Goal: Information Seeking & Learning: Learn about a topic

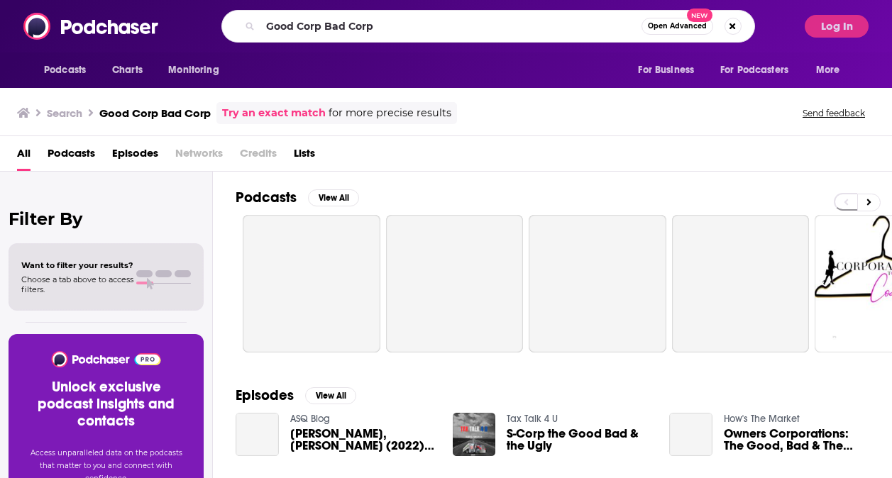
click at [507, 23] on input "Good Corp Bad Corp" at bounding box center [450, 26] width 381 height 23
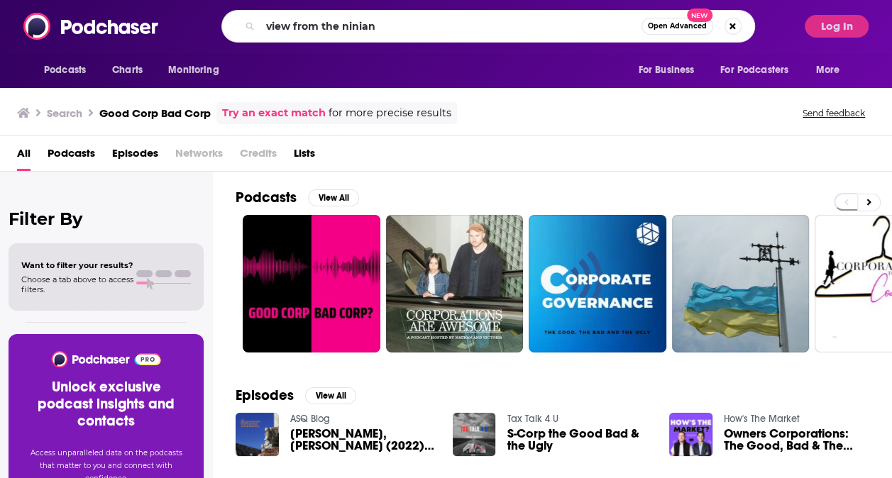
type input "view from the ninian"
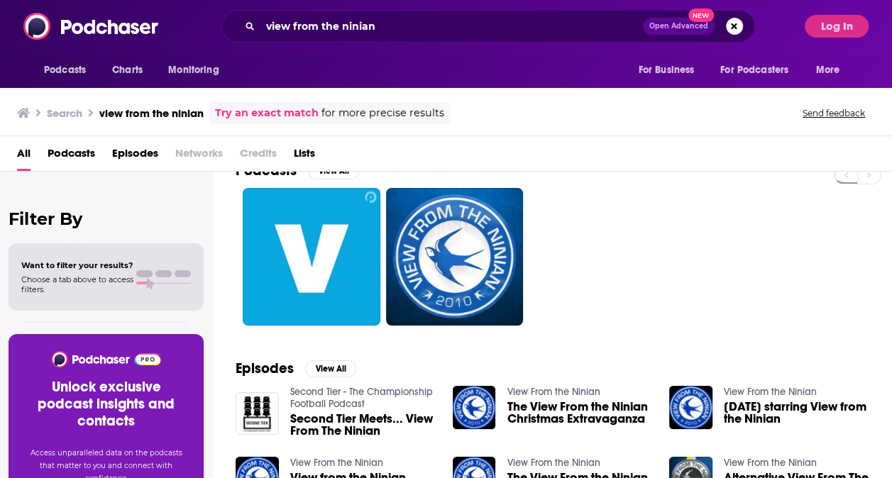
scroll to position [6, 0]
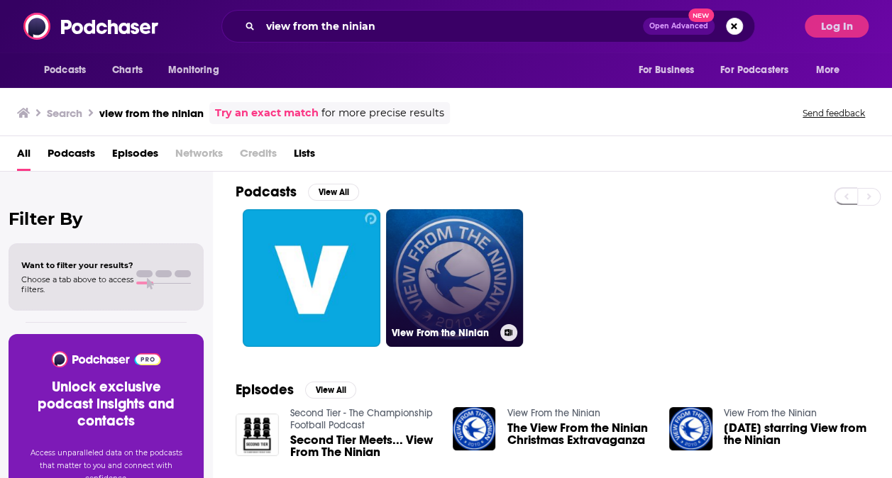
click at [468, 265] on link "View From the Ninian" at bounding box center [455, 278] width 138 height 138
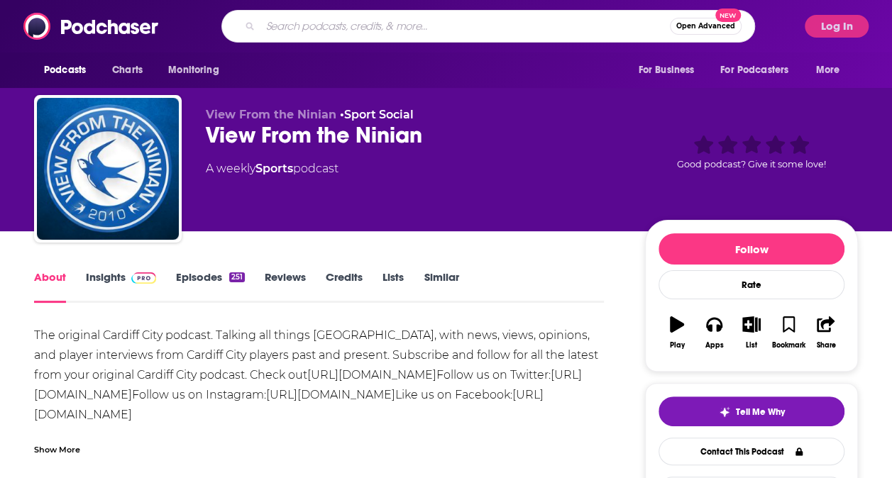
click at [346, 23] on input "Search podcasts, credits, & more..." at bounding box center [464, 26] width 409 height 23
type input "the rest is politics"
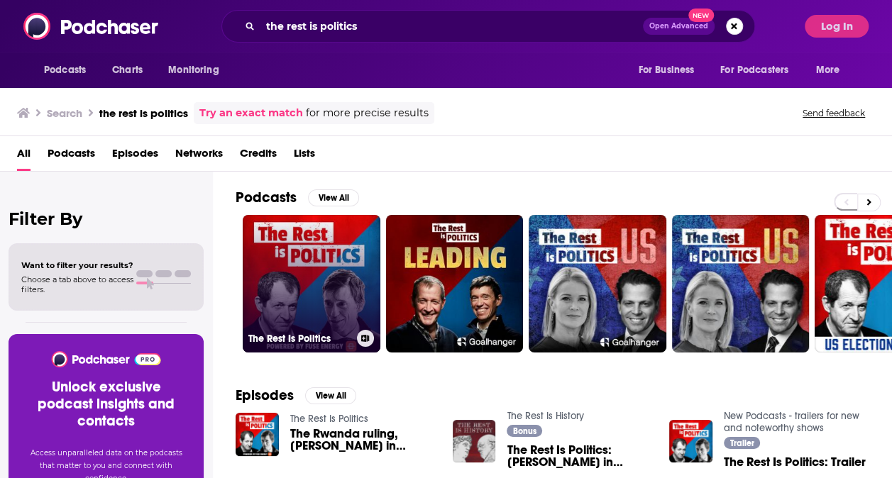
click at [327, 290] on link "The Rest Is Politics" at bounding box center [312, 284] width 138 height 138
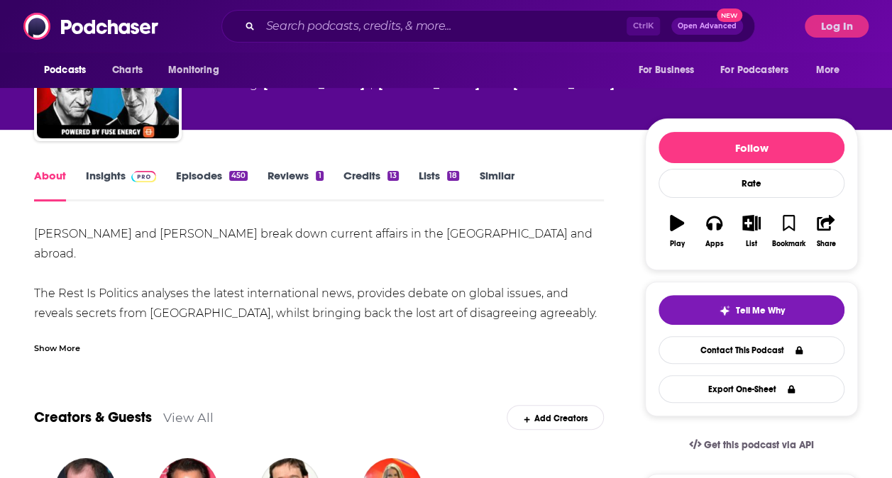
scroll to position [100, 0]
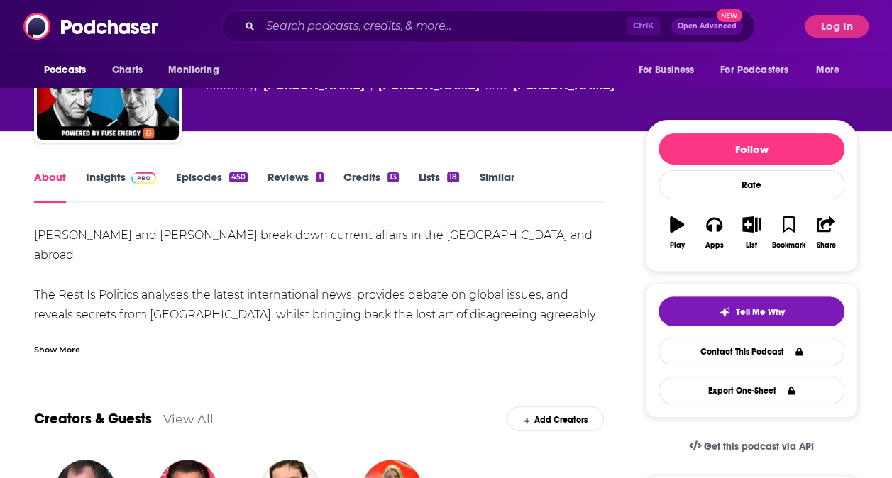
click at [116, 183] on link "Insights" at bounding box center [121, 186] width 70 height 33
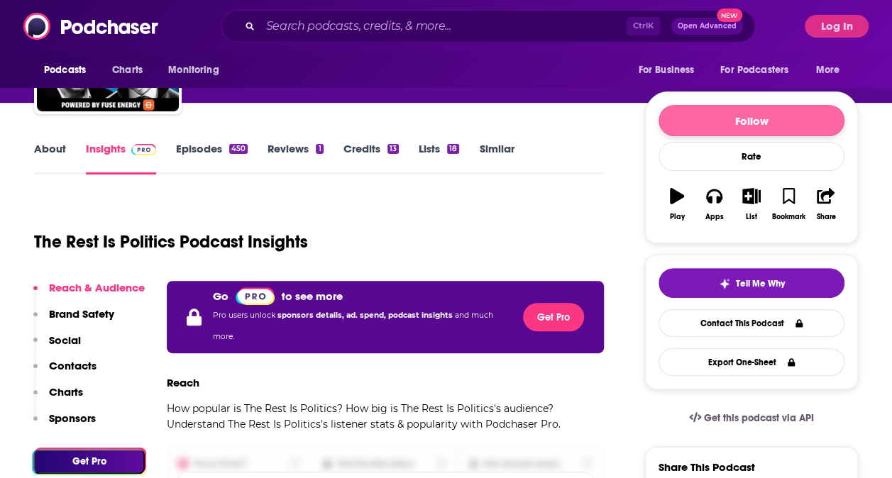
scroll to position [129, 0]
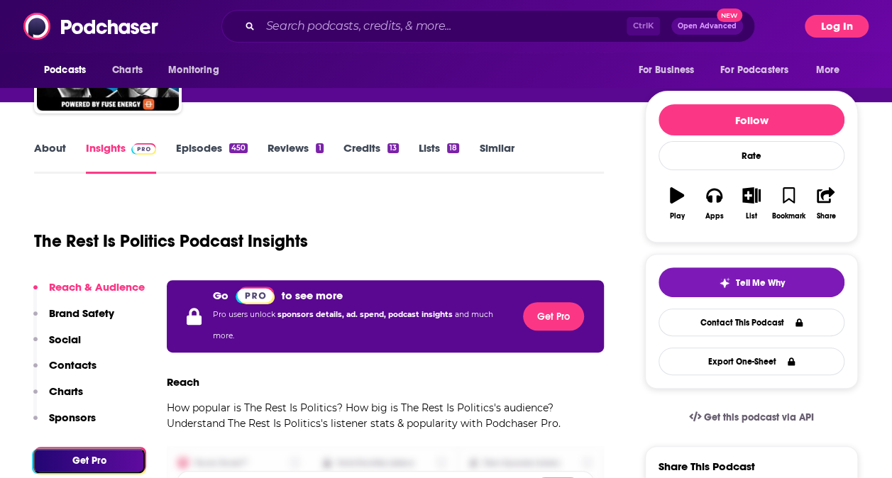
click at [833, 21] on button "Log In" at bounding box center [837, 26] width 64 height 23
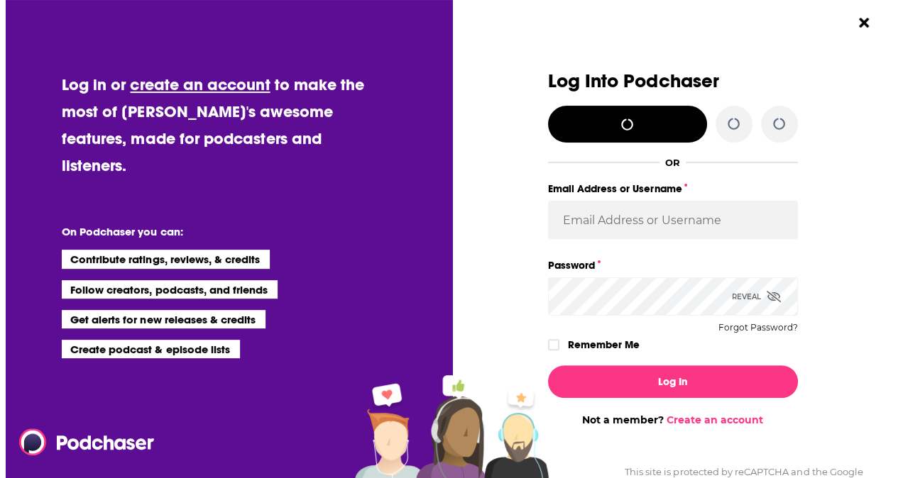
scroll to position [0, 0]
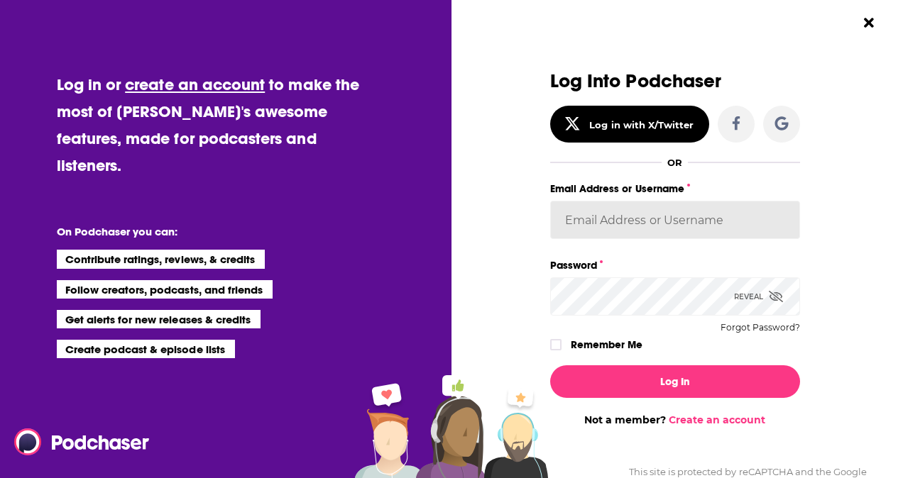
click at [708, 219] on input "Email Address or Username" at bounding box center [675, 220] width 250 height 38
type input "headlandconsultancy"
